Goal: Information Seeking & Learning: Learn about a topic

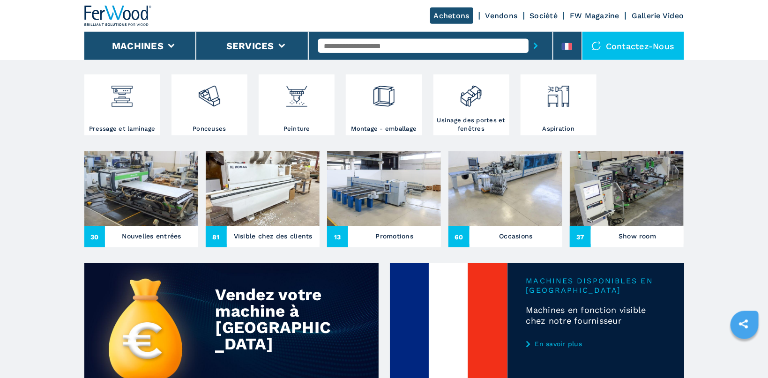
scroll to position [199, 0]
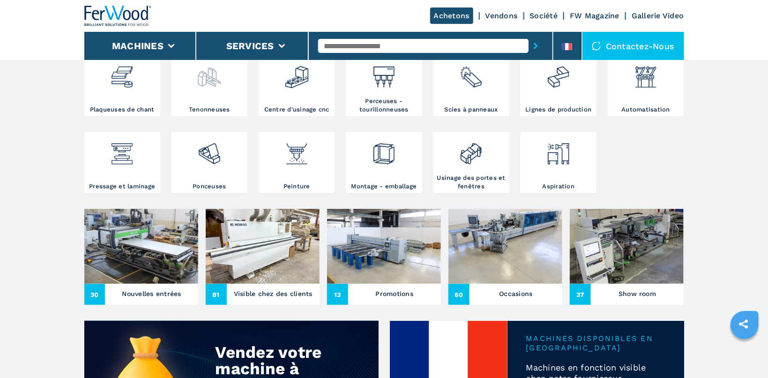
click at [179, 79] on div at bounding box center [209, 74] width 71 height 32
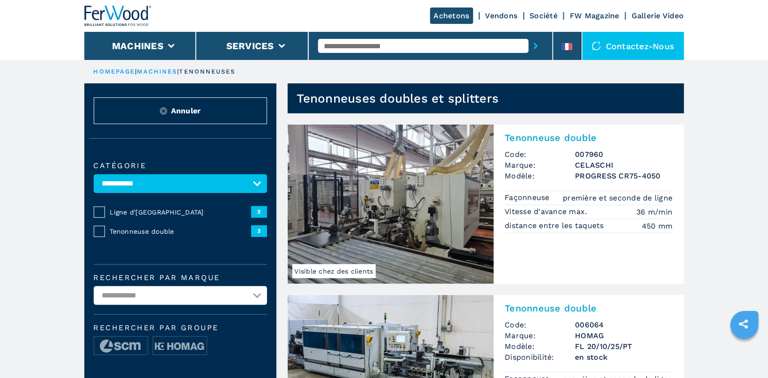
click at [377, 173] on img at bounding box center [391, 204] width 206 height 159
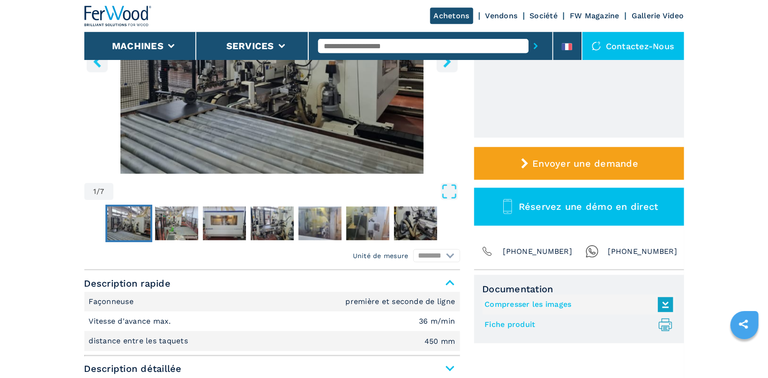
scroll to position [348, 0]
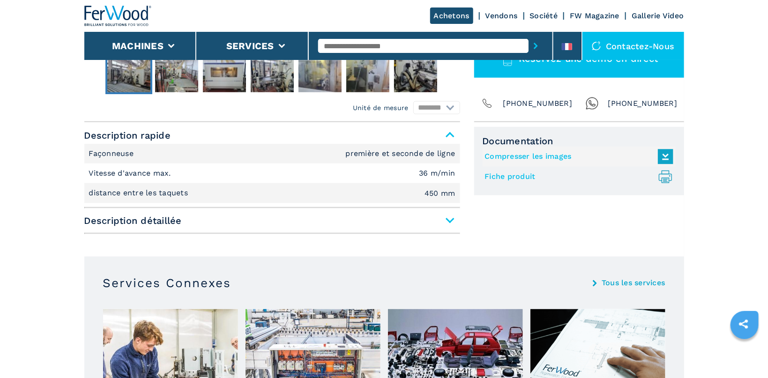
click at [448, 222] on span "Description détaillée" at bounding box center [272, 220] width 376 height 17
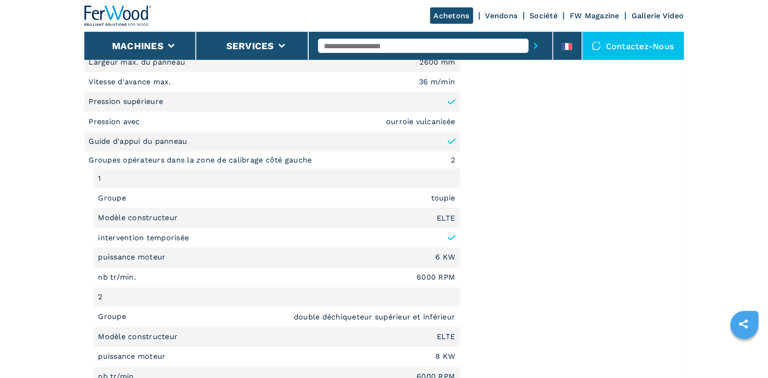
scroll to position [447, 0]
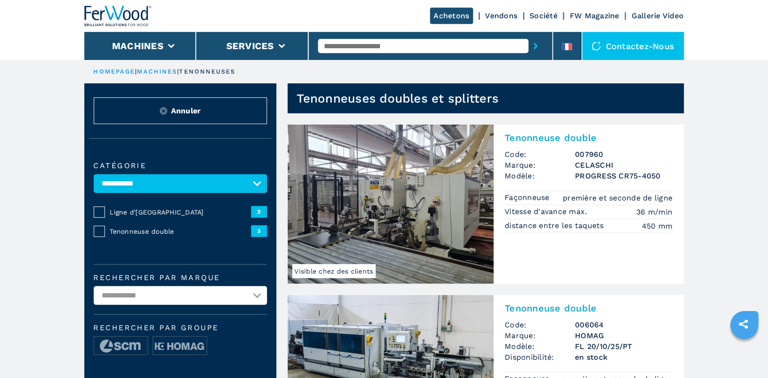
scroll to position [149, 0]
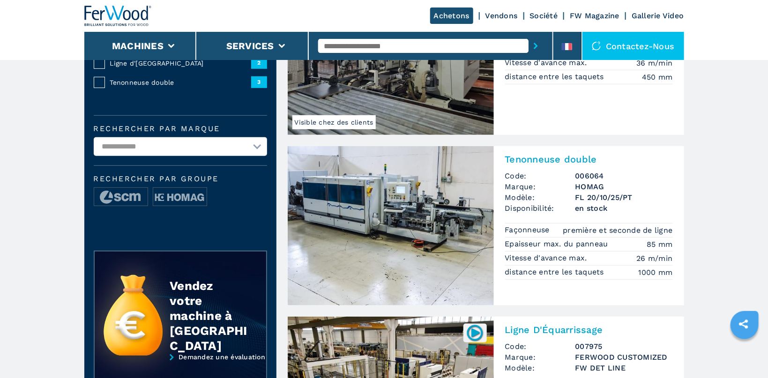
click at [386, 215] on img at bounding box center [391, 225] width 206 height 159
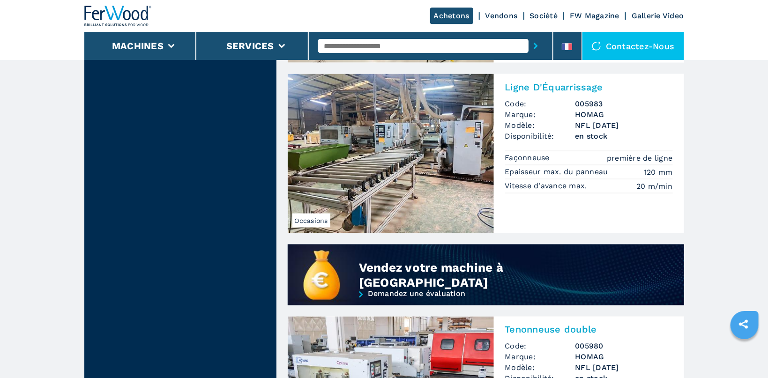
scroll to position [496, 0]
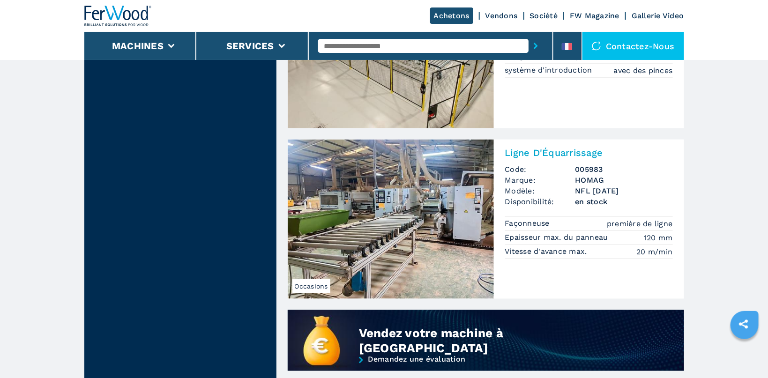
click at [387, 204] on img at bounding box center [391, 219] width 206 height 159
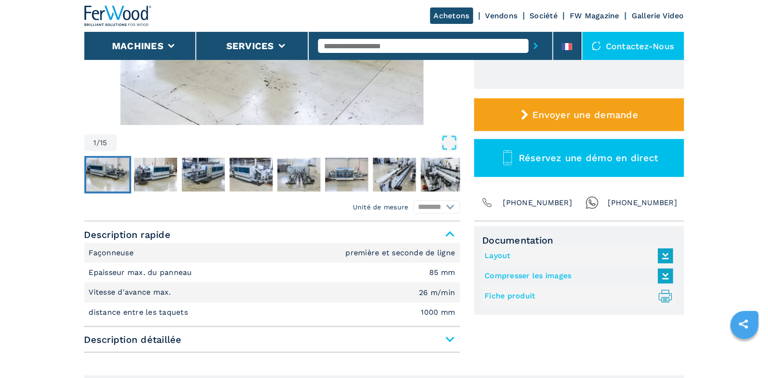
scroll to position [248, 0]
click at [446, 341] on span "Description détaillée" at bounding box center [272, 339] width 376 height 17
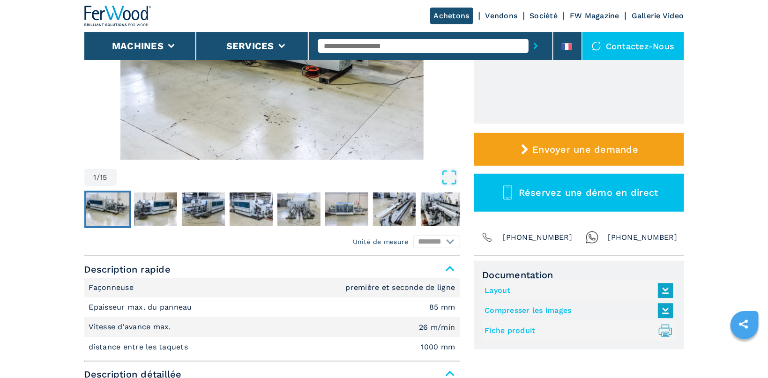
scroll to position [199, 0]
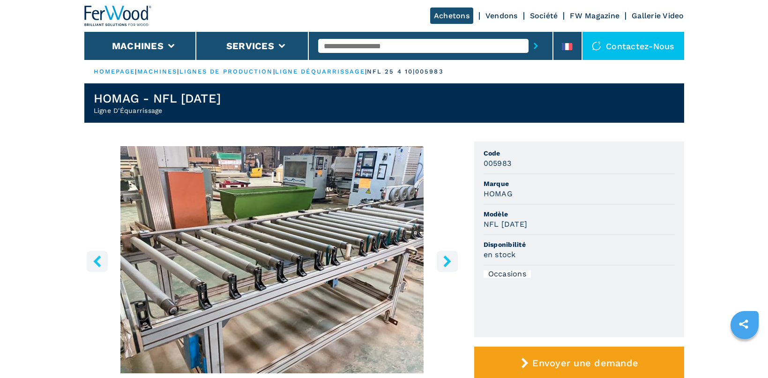
click at [452, 257] on icon "right-button" at bounding box center [447, 261] width 12 height 12
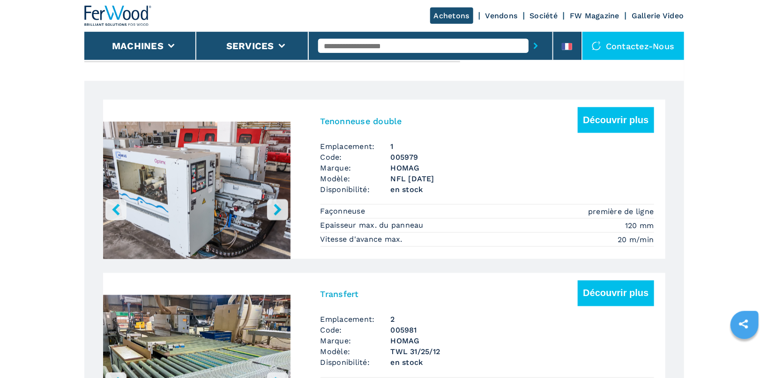
scroll to position [596, 0]
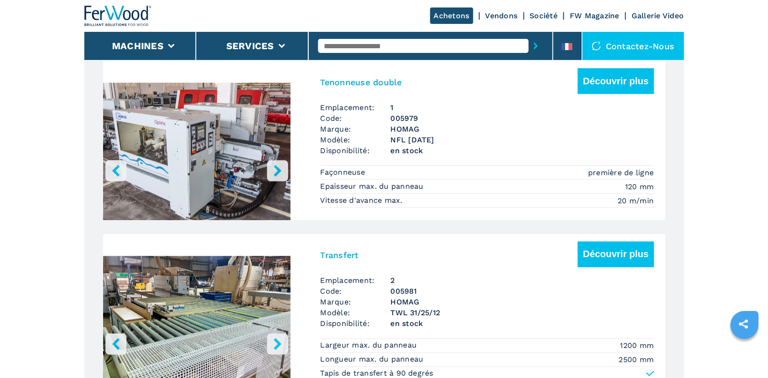
click at [201, 113] on img "Go to Slide 1" at bounding box center [196, 154] width 187 height 176
click at [608, 83] on button "Découvrir plus" at bounding box center [616, 81] width 76 height 26
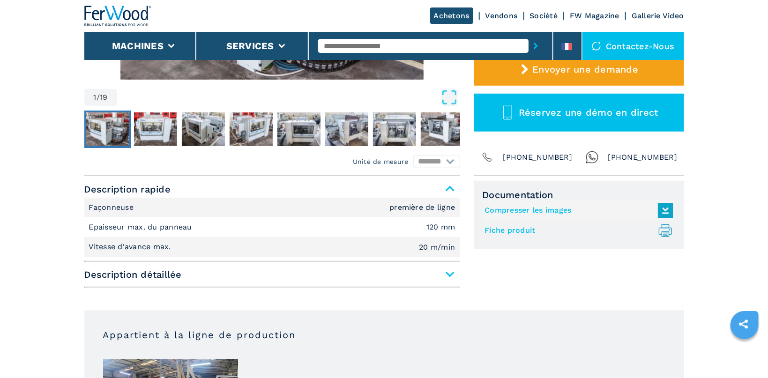
scroll to position [348, 0]
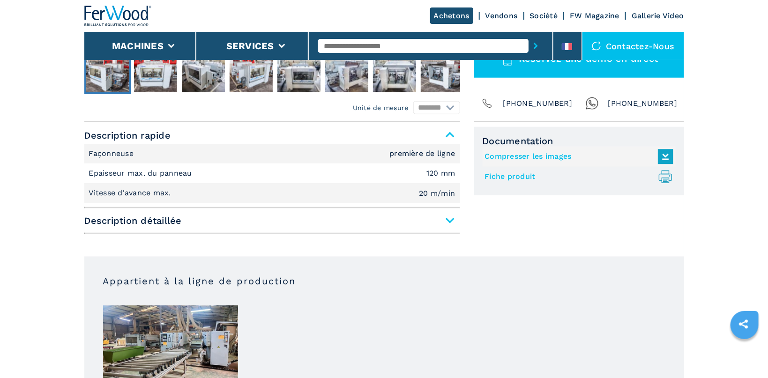
click at [450, 222] on span "Description détaillée" at bounding box center [272, 220] width 376 height 17
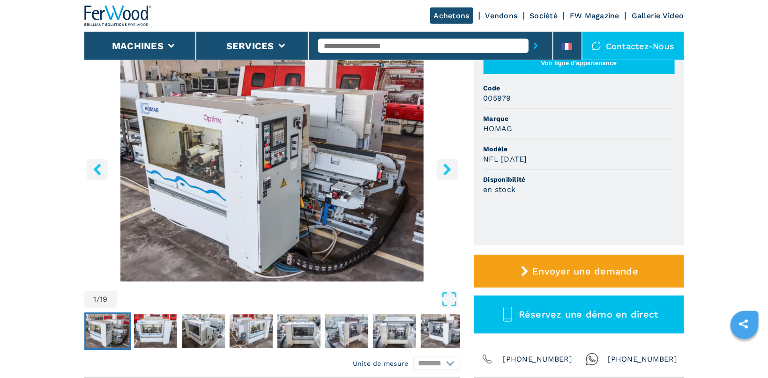
scroll to position [0, 0]
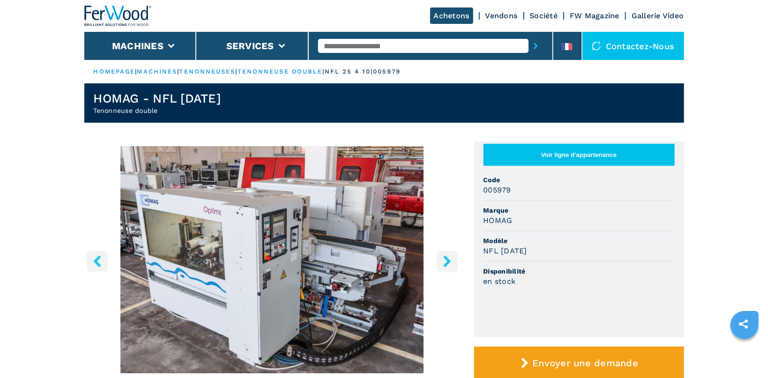
click at [445, 261] on icon "right-button" at bounding box center [447, 261] width 12 height 12
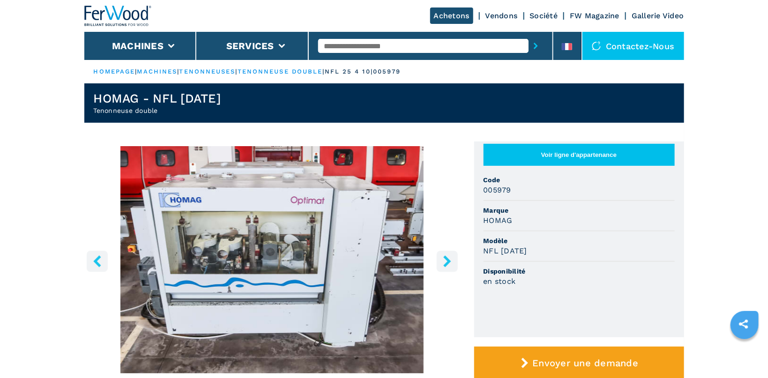
click at [445, 257] on icon "right-button" at bounding box center [446, 261] width 7 height 12
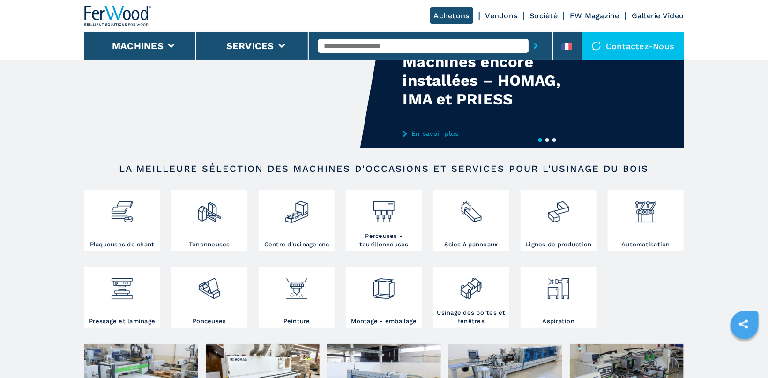
scroll to position [99, 0]
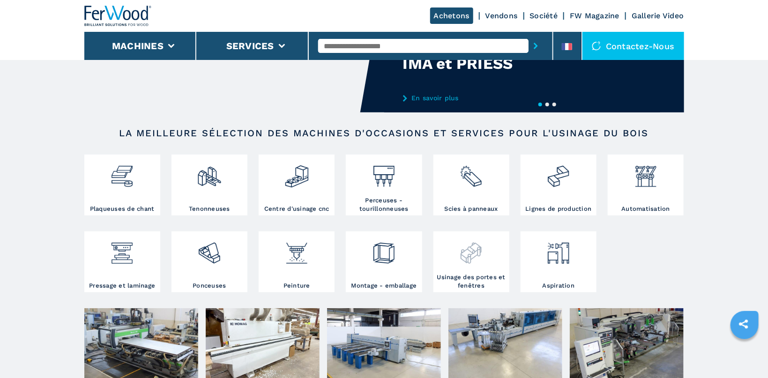
click at [455, 262] on div at bounding box center [471, 250] width 71 height 32
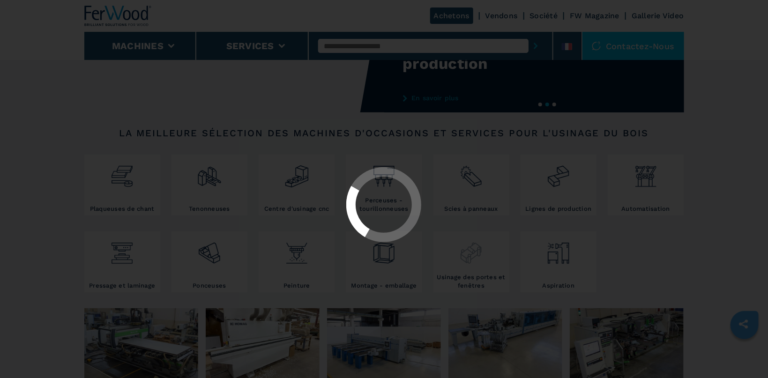
select select "**********"
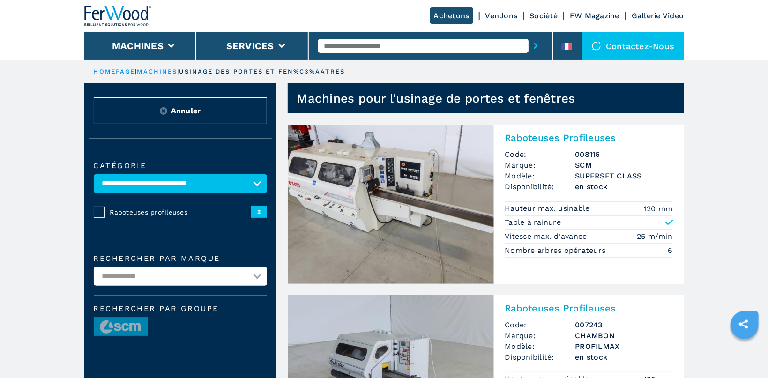
click at [399, 209] on img at bounding box center [391, 204] width 206 height 159
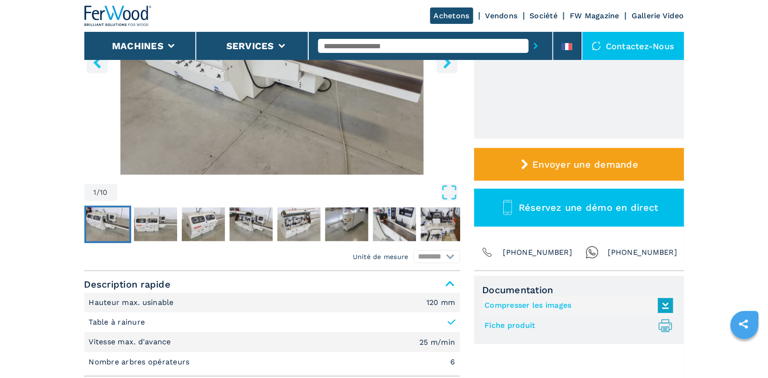
scroll to position [348, 0]
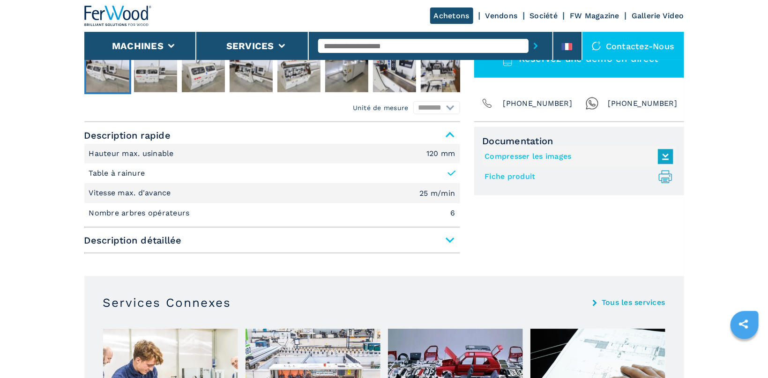
click at [453, 240] on span "Description détaillée" at bounding box center [272, 240] width 376 height 17
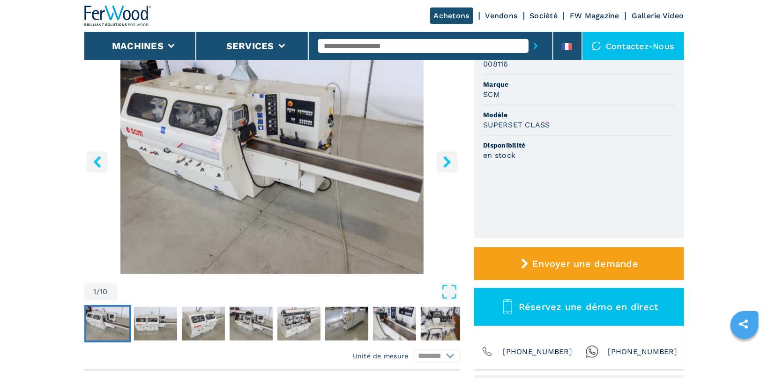
scroll to position [0, 0]
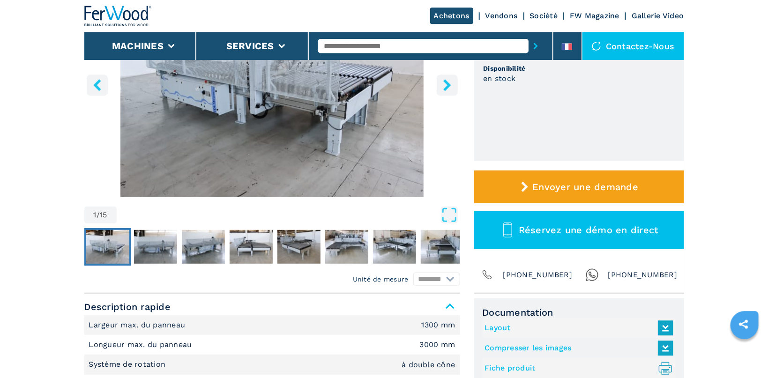
scroll to position [149, 0]
